Goal: Transaction & Acquisition: Book appointment/travel/reservation

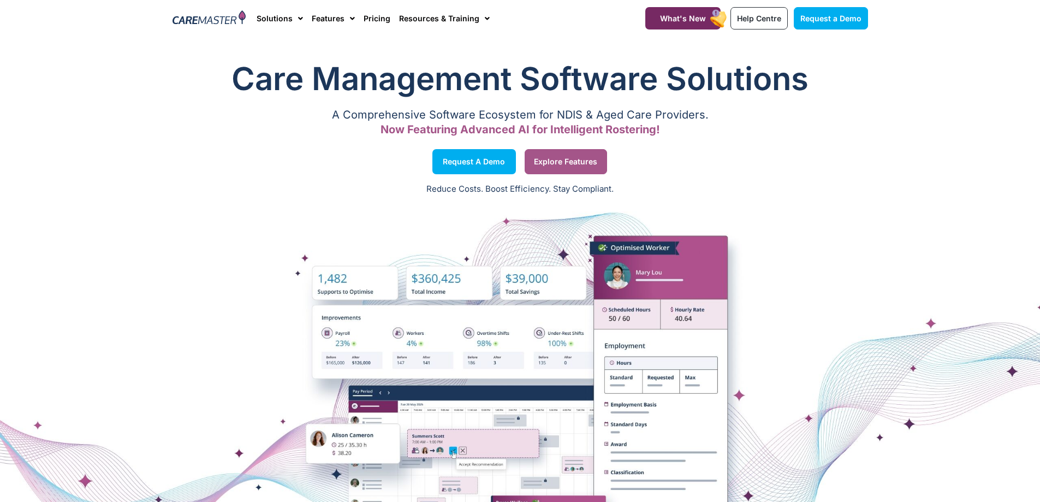
click at [573, 162] on span "Explore Features" at bounding box center [565, 161] width 63 height 5
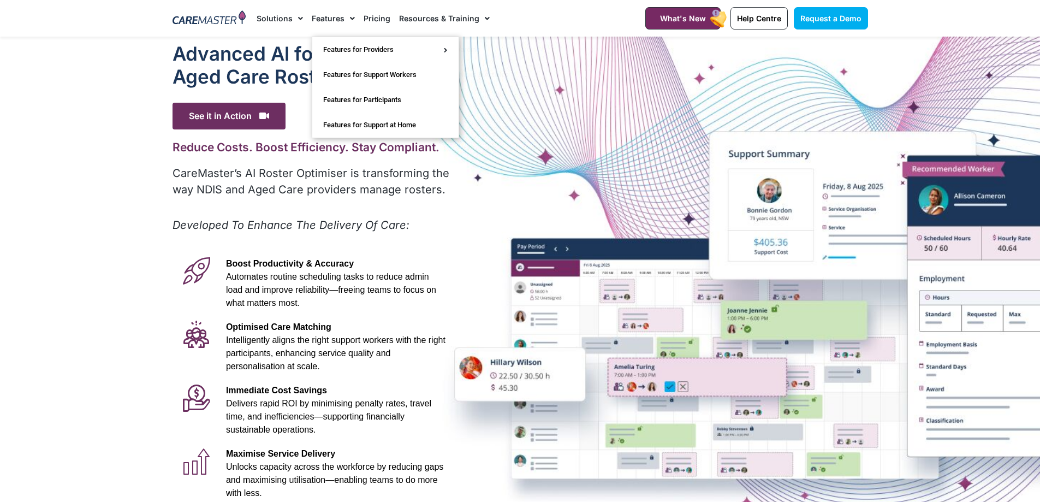
click at [346, 17] on span "Menu" at bounding box center [349, 18] width 10 height 19
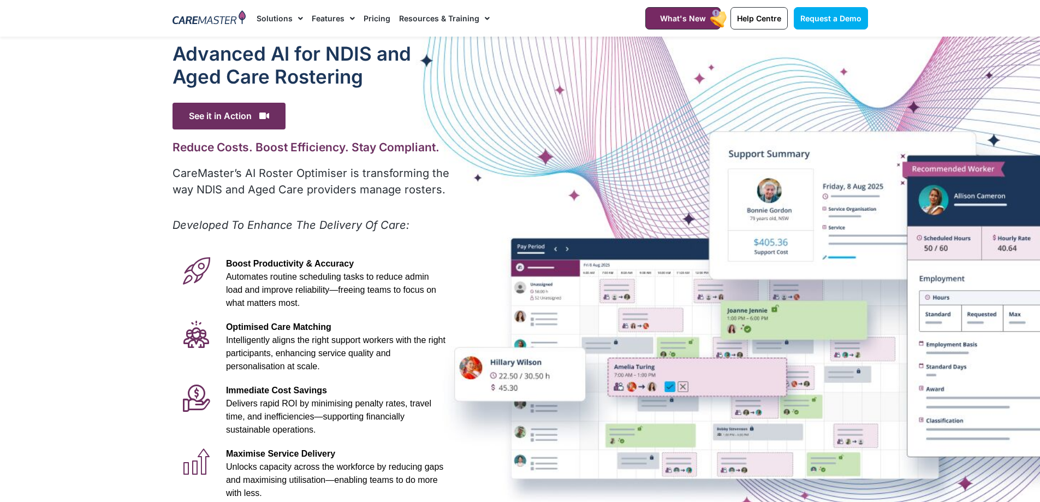
click at [350, 17] on span "Menu" at bounding box center [349, 18] width 10 height 19
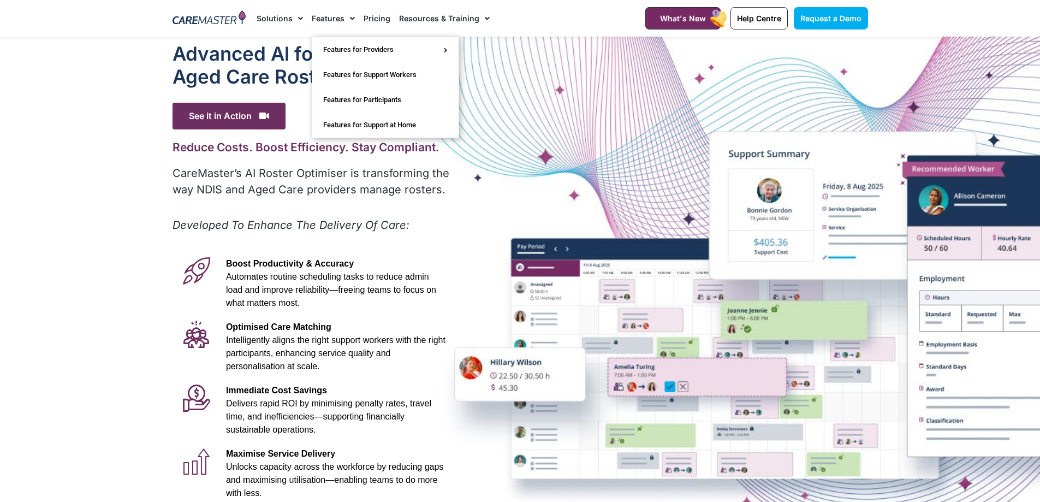
click at [352, 21] on span "Menu" at bounding box center [349, 18] width 10 height 19
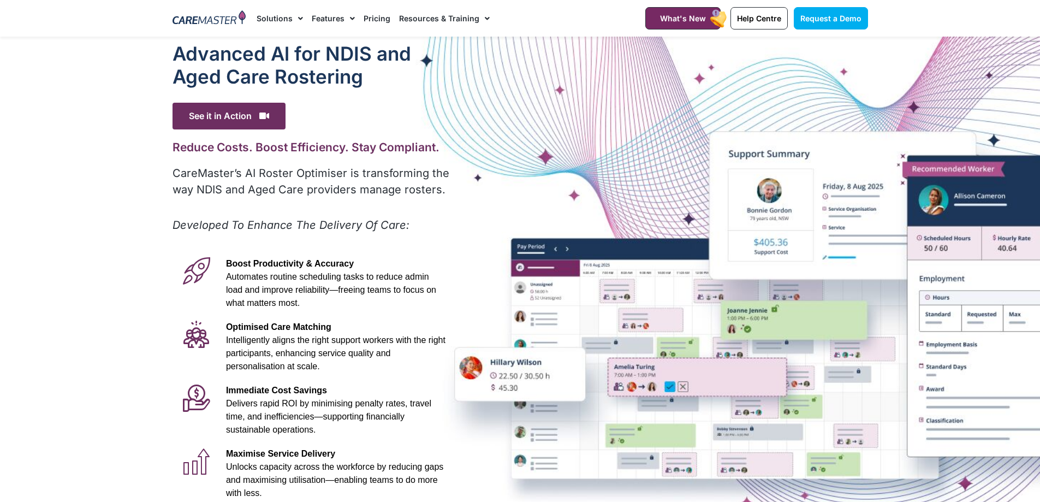
click at [352, 21] on span "Menu" at bounding box center [349, 18] width 10 height 19
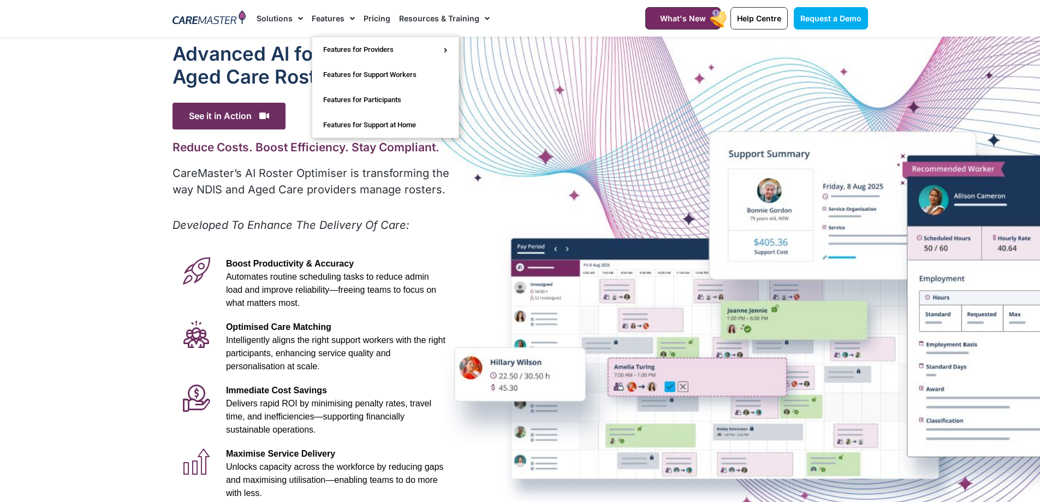
click at [351, 16] on span "Menu" at bounding box center [349, 18] width 10 height 19
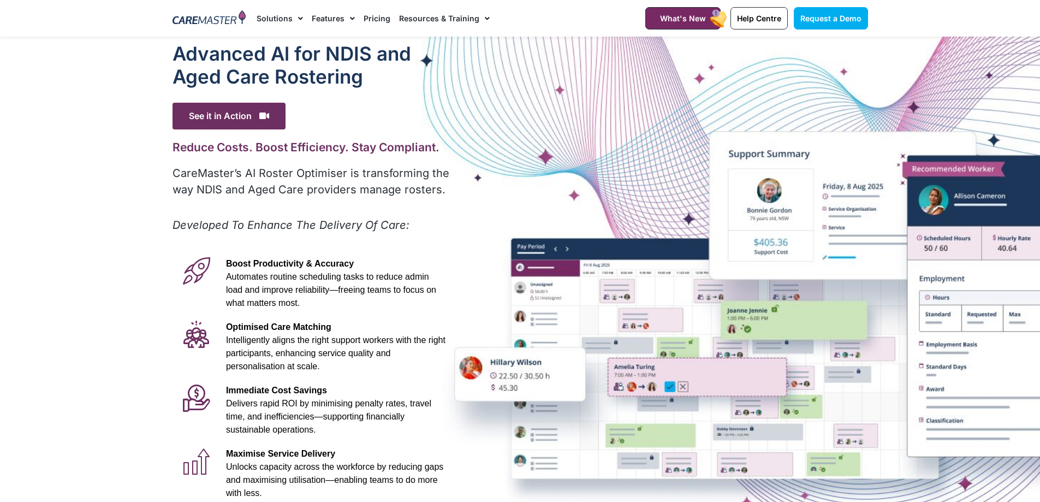
click at [351, 16] on span "Menu" at bounding box center [349, 18] width 10 height 19
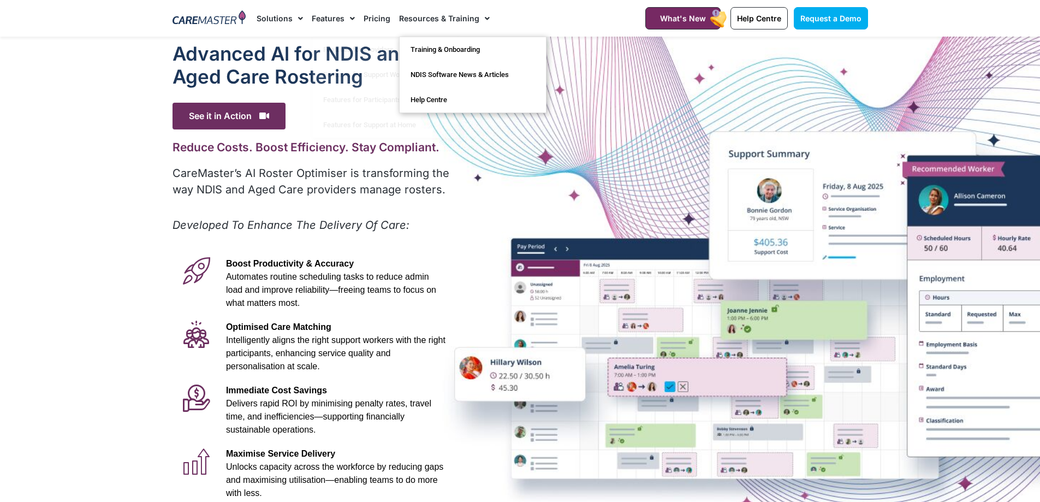
click at [480, 21] on span "Menu" at bounding box center [484, 18] width 10 height 19
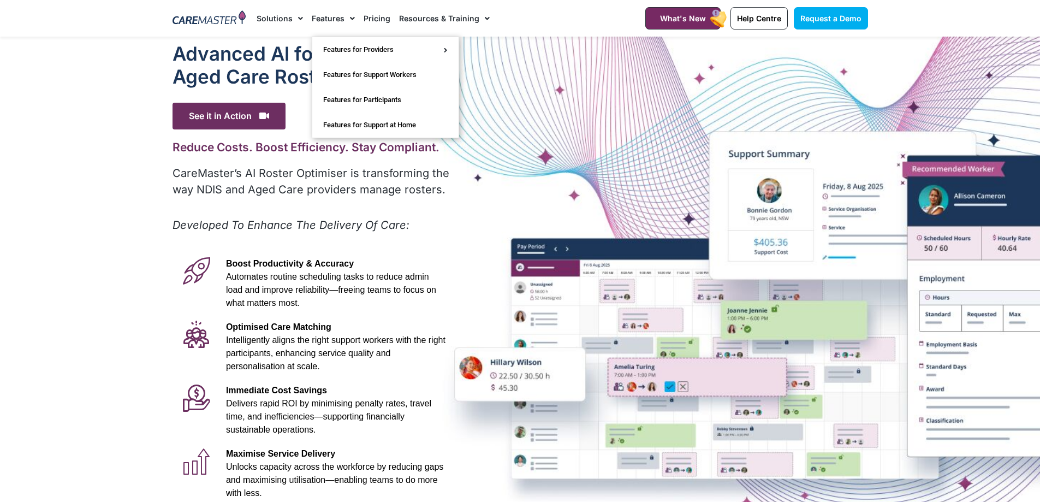
click at [350, 21] on span "Menu" at bounding box center [349, 18] width 10 height 19
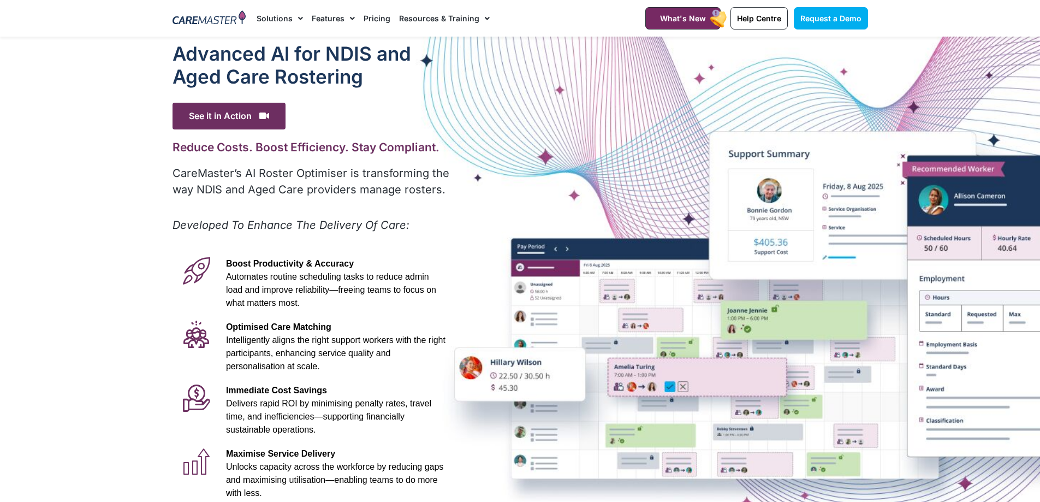
click at [350, 21] on span "Menu" at bounding box center [349, 18] width 10 height 19
click at [373, 22] on link "Pricing" at bounding box center [376, 18] width 27 height 37
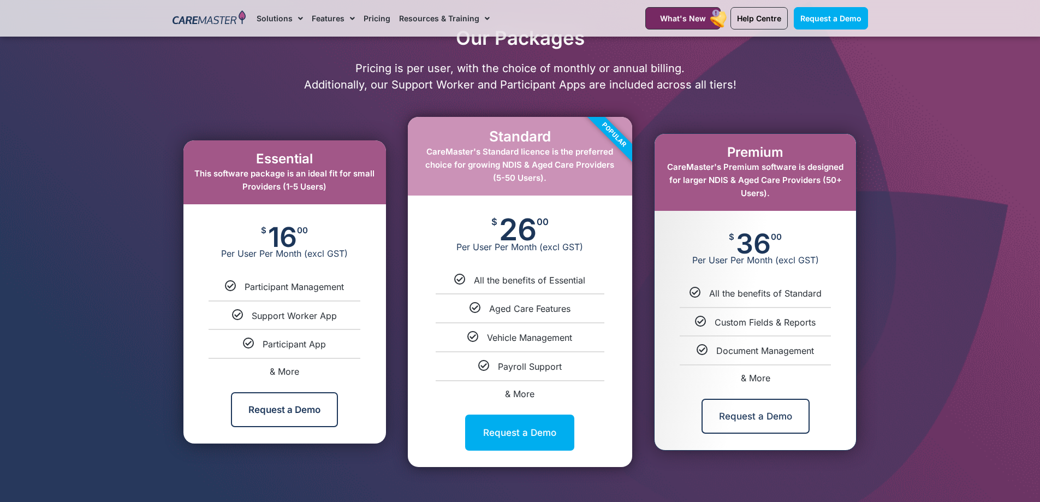
scroll to position [512, 0]
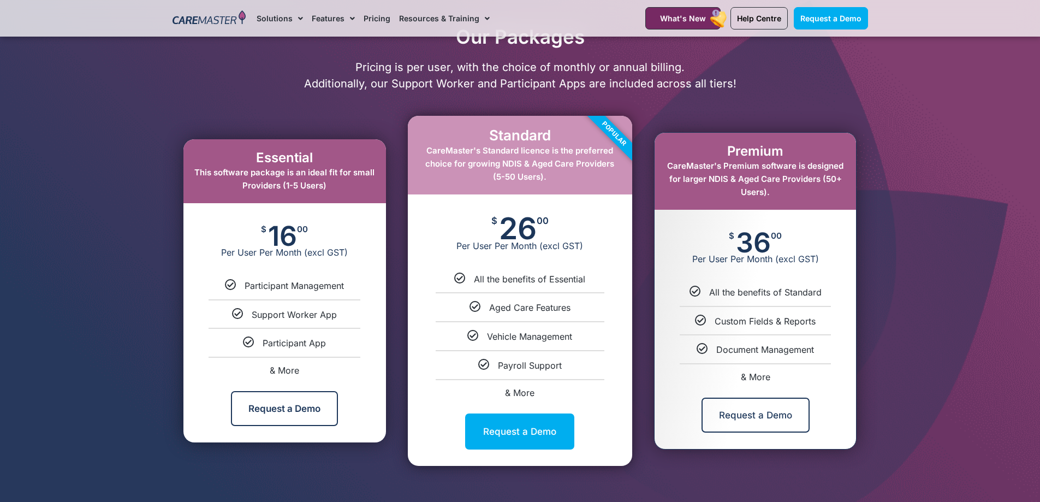
click at [308, 194] on div "Essential This software package is an ideal fit for small Providers (1-5 Users)" at bounding box center [284, 171] width 202 height 64
click at [307, 275] on div "$ 16 00 Per User Per Month (excl GST)" at bounding box center [284, 241] width 202 height 76
click at [282, 413] on link "Request a Demo" at bounding box center [284, 408] width 107 height 35
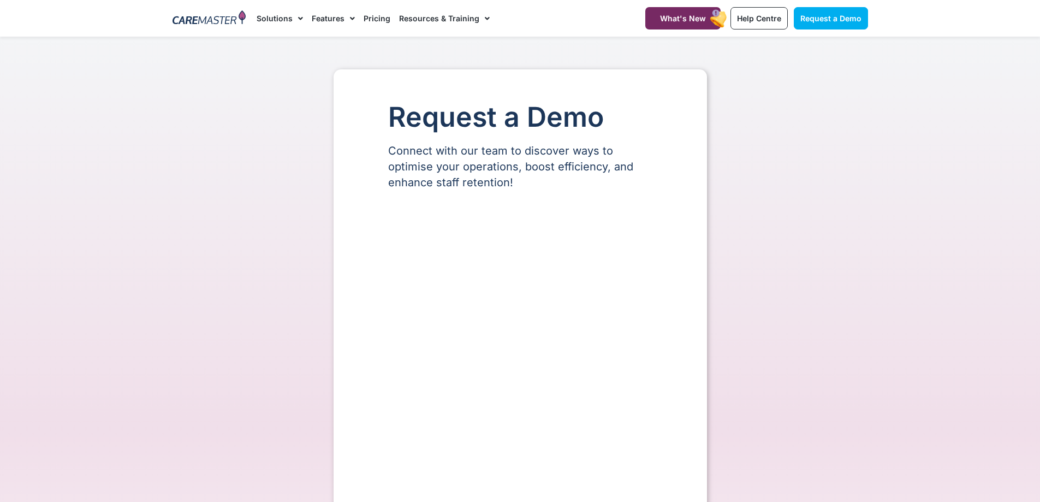
select select "**"
